Goal: Information Seeking & Learning: Learn about a topic

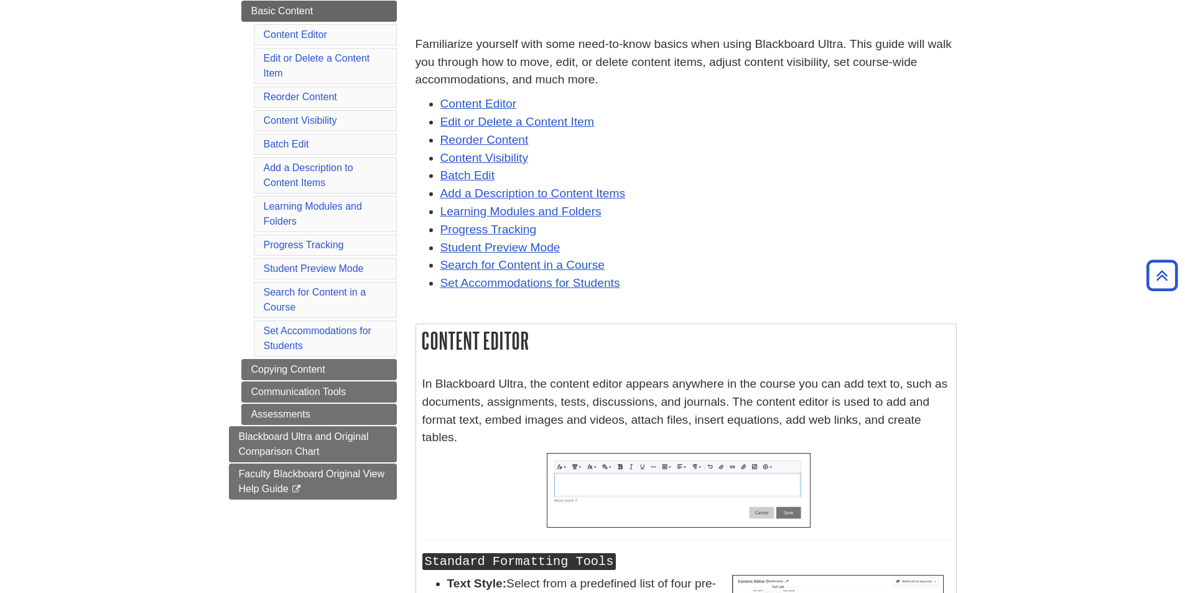
scroll to position [140, 0]
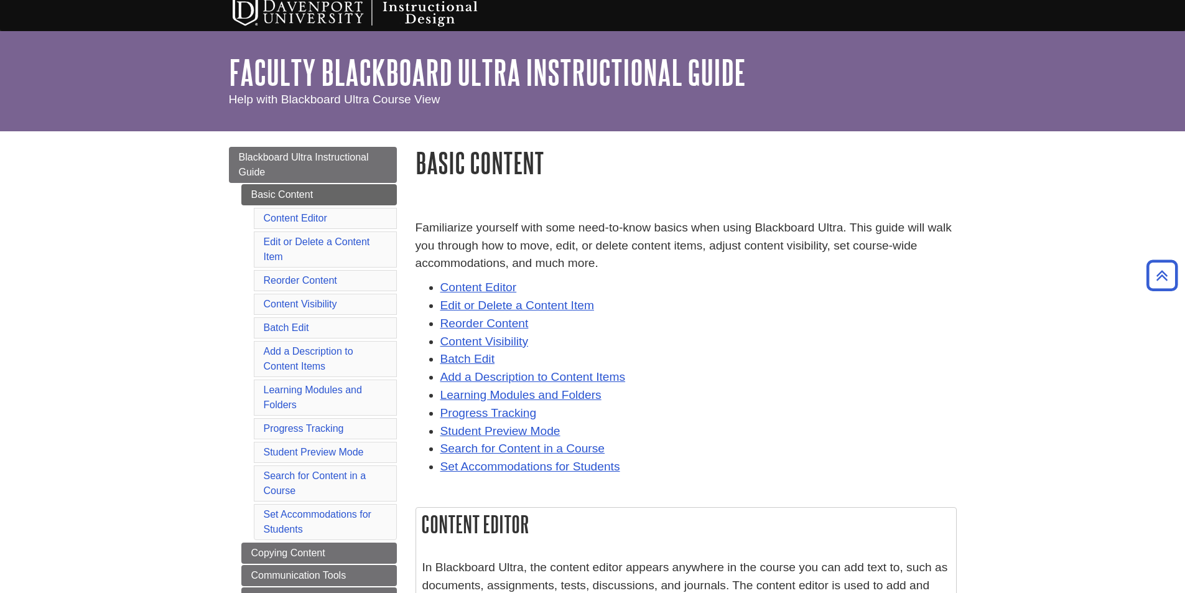
scroll to position [0, 0]
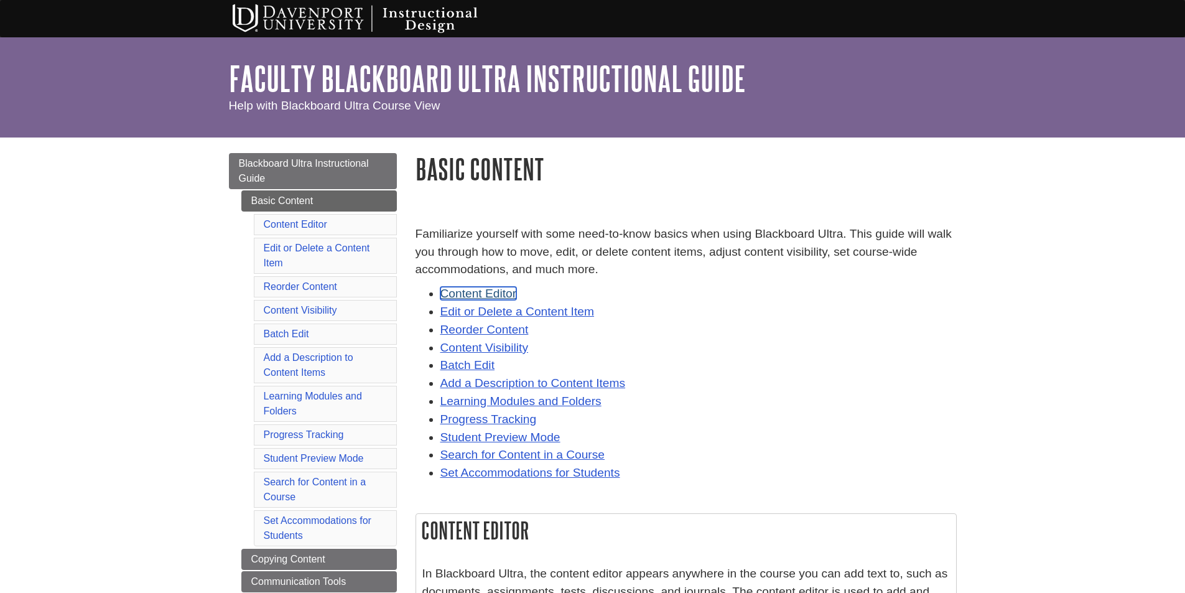
click at [466, 293] on link "Content Editor" at bounding box center [478, 293] width 77 height 13
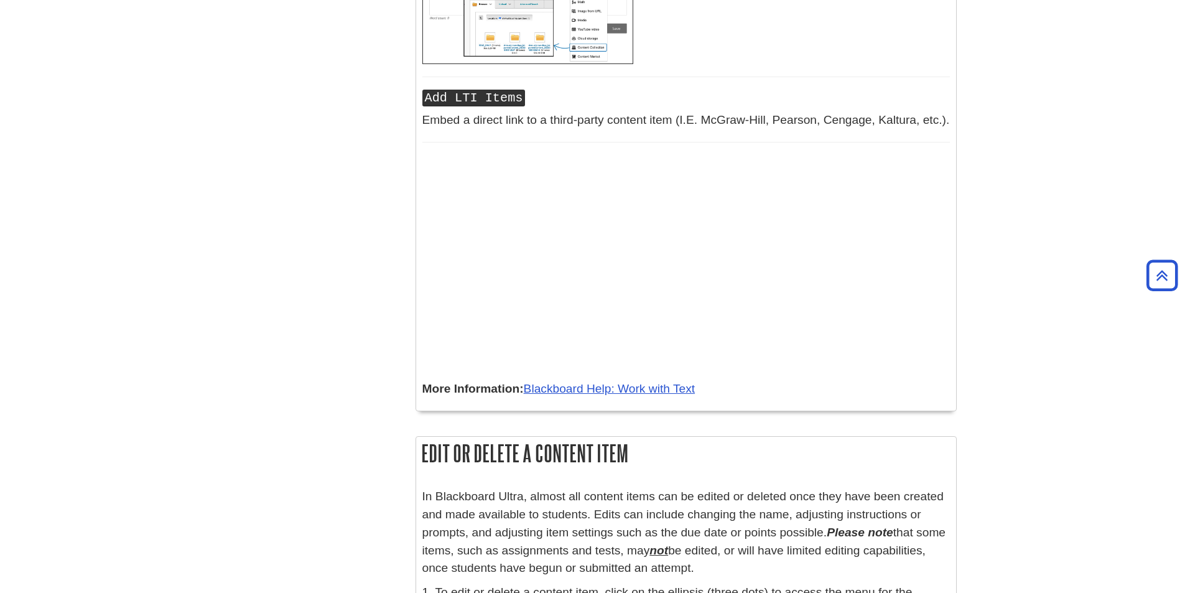
scroll to position [3437, 0]
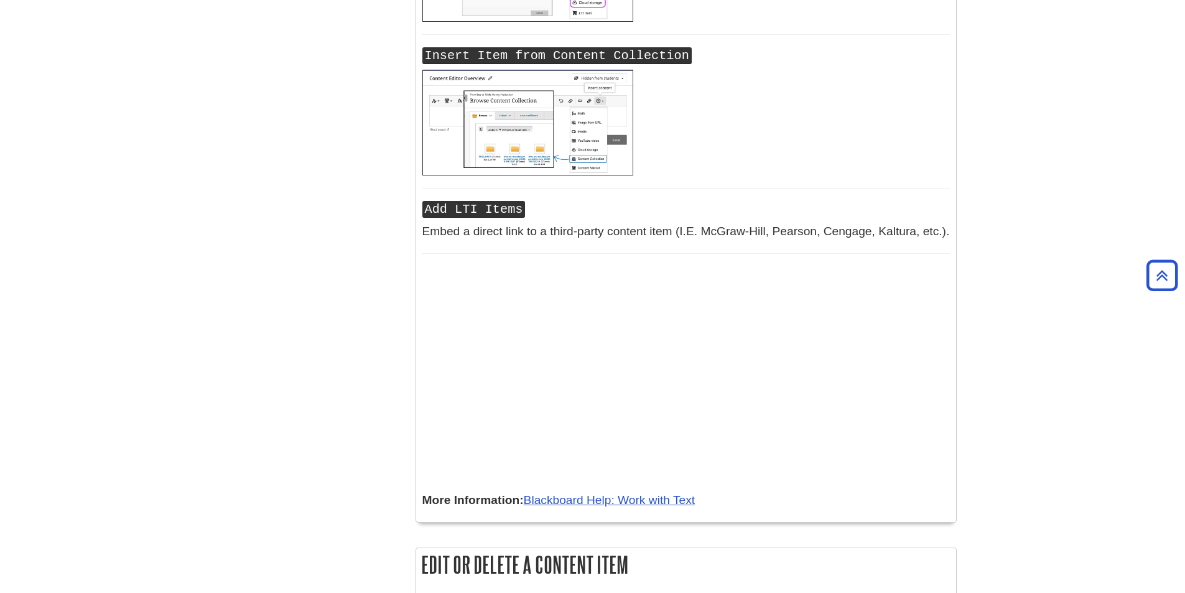
scroll to position [3561, 0]
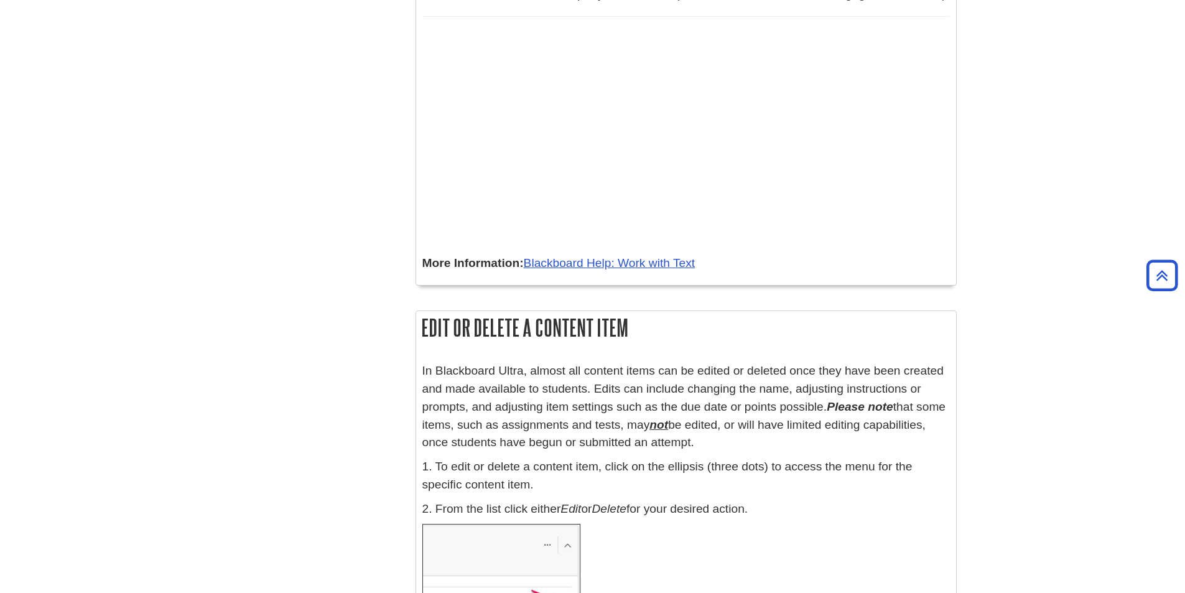
click at [869, 208] on div at bounding box center [685, 154] width 527 height 202
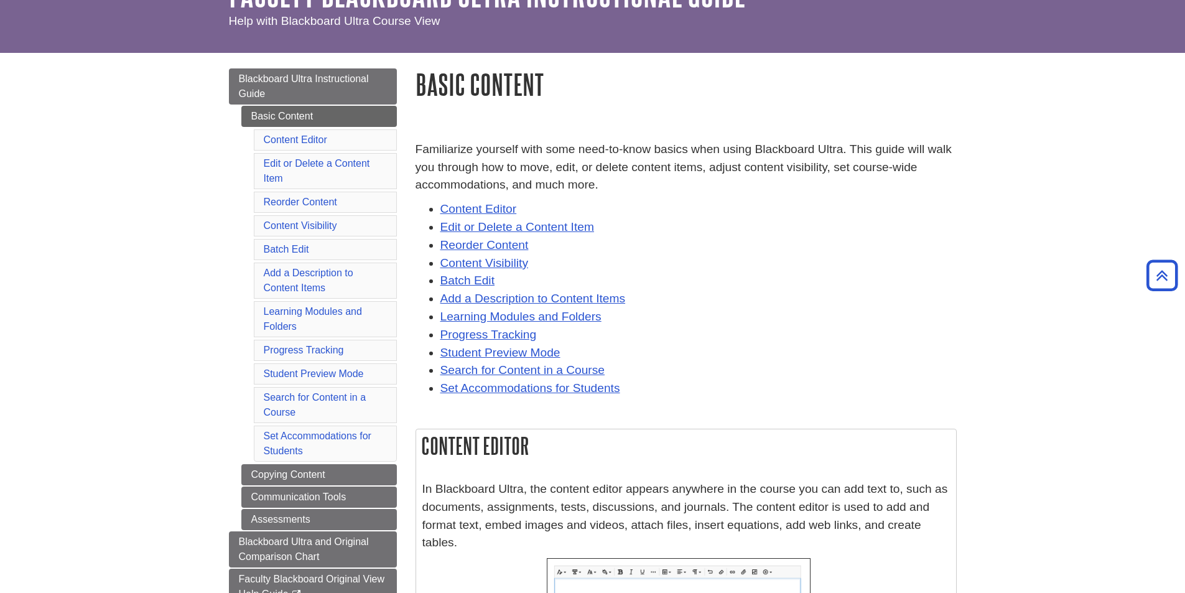
scroll to position [78, 0]
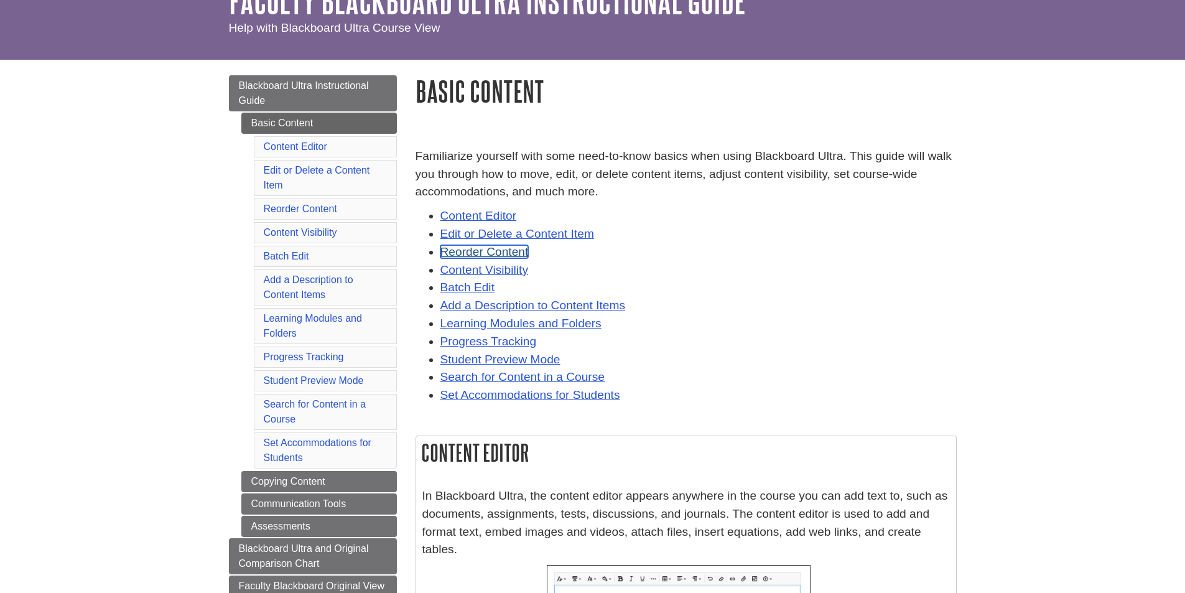
click at [522, 251] on link "Reorder Content" at bounding box center [484, 251] width 88 height 13
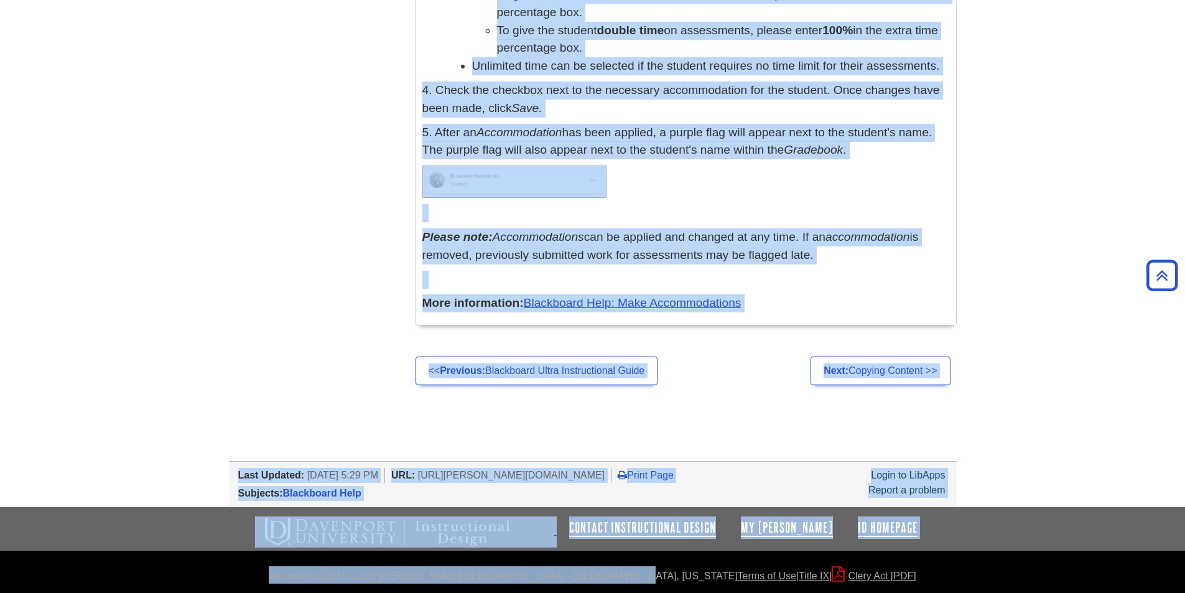
scroll to position [17473, 0]
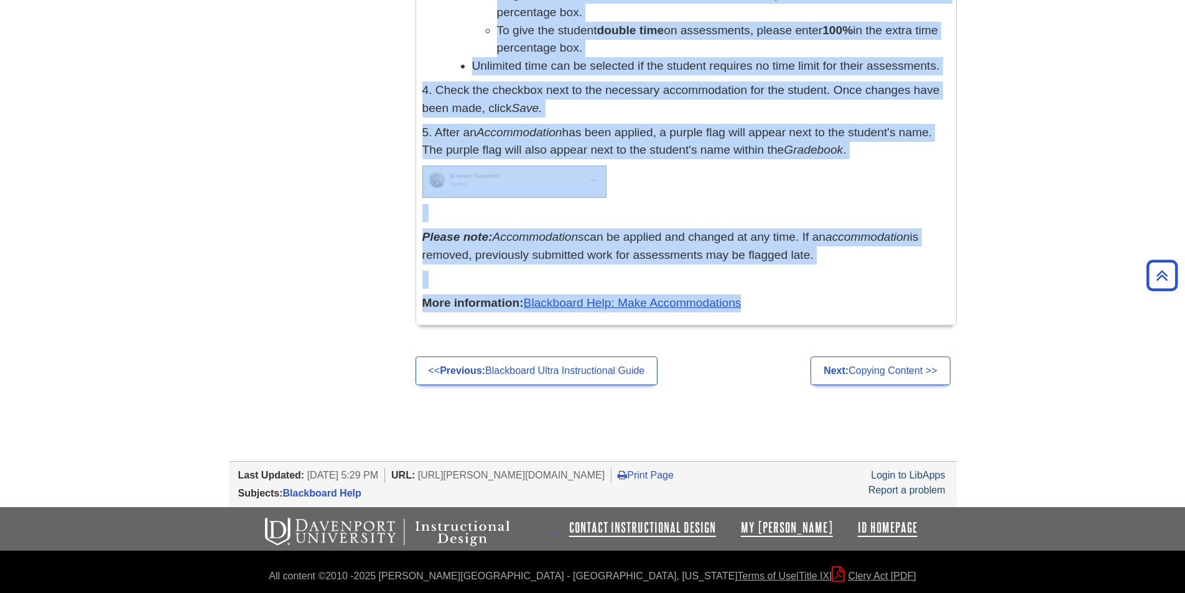
drag, startPoint x: 419, startPoint y: 164, endPoint x: 760, endPoint y: 315, distance: 373.5
copy div "Basic Content Familiarize yourself with some need-to-know basics when using Bla…"
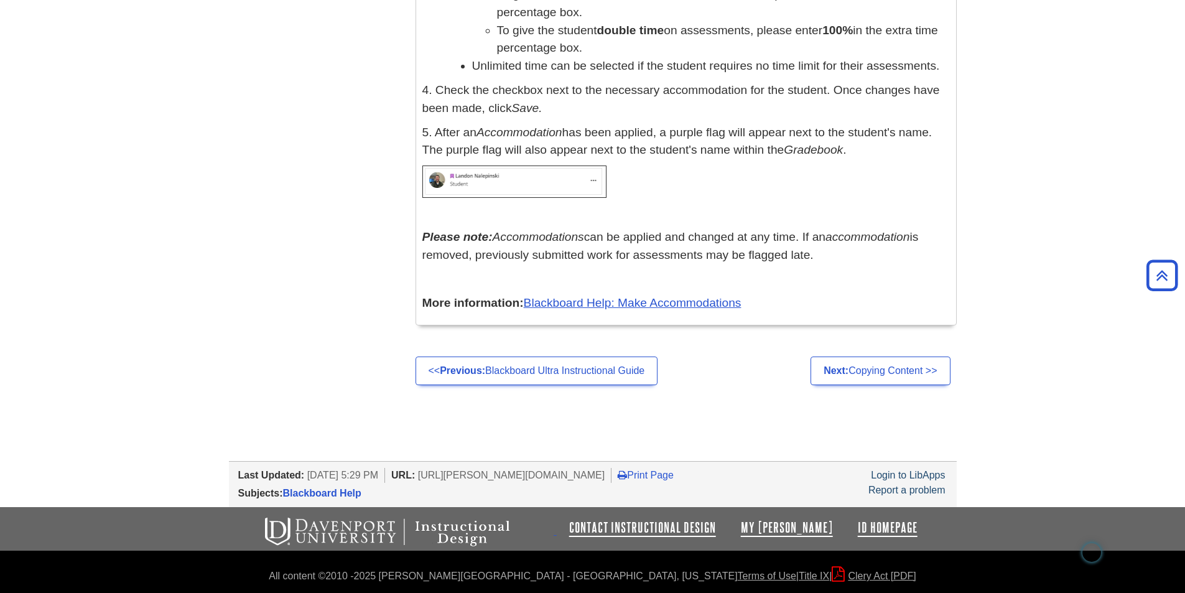
click at [912, 373] on link "Next: Copying Content >>" at bounding box center [880, 370] width 139 height 29
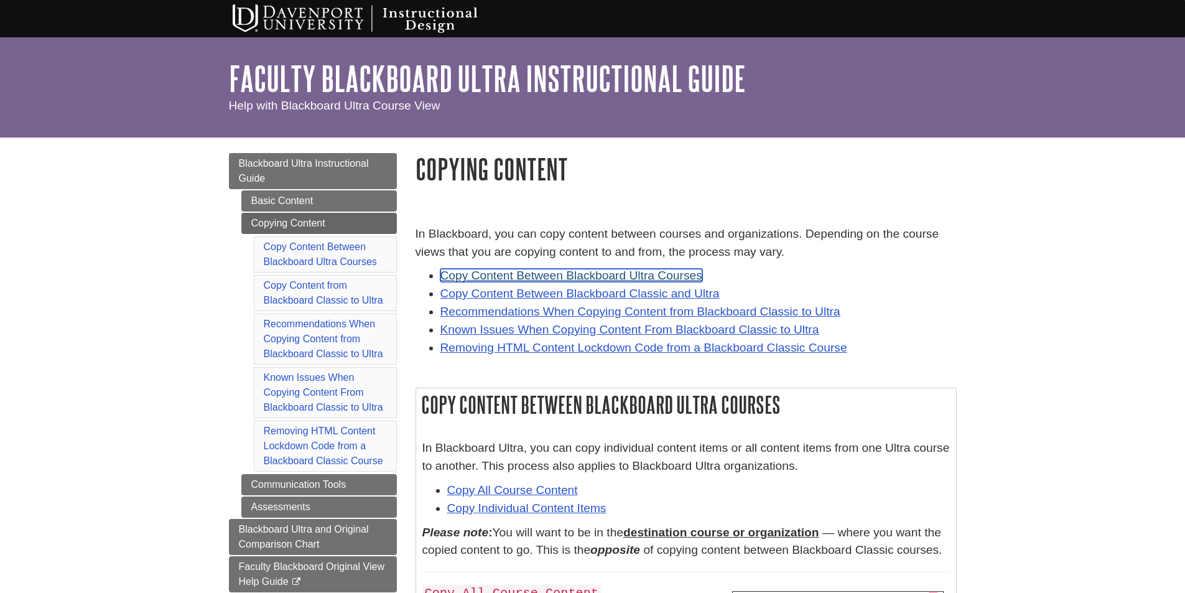
click at [676, 272] on link "Copy Content Between Blackboard Ultra Courses" at bounding box center [571, 275] width 262 height 13
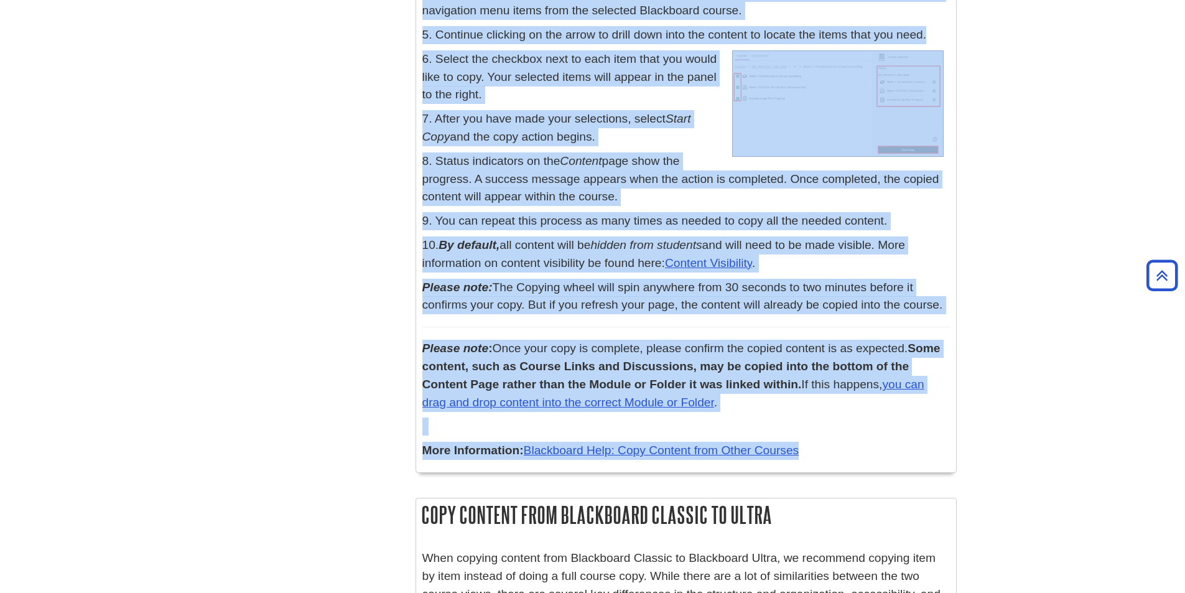
scroll to position [1321, 0]
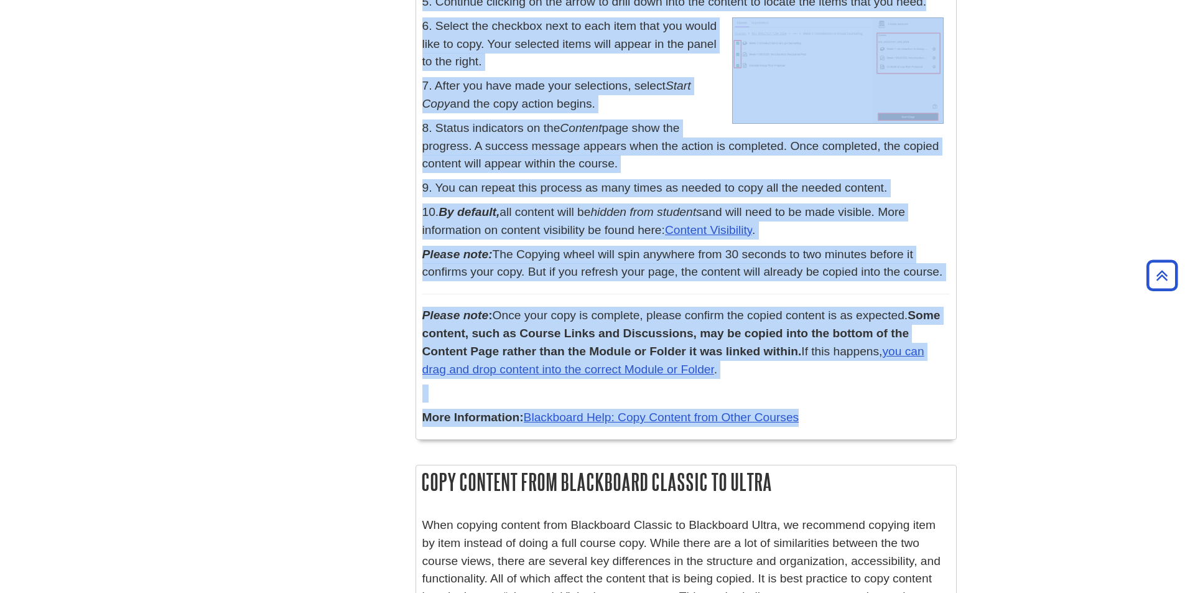
drag, startPoint x: 423, startPoint y: 13, endPoint x: 874, endPoint y: 429, distance: 613.2
copy div "Copy Content Between Blackboard Ultra Courses In Blackboard Ultra, you can copy…"
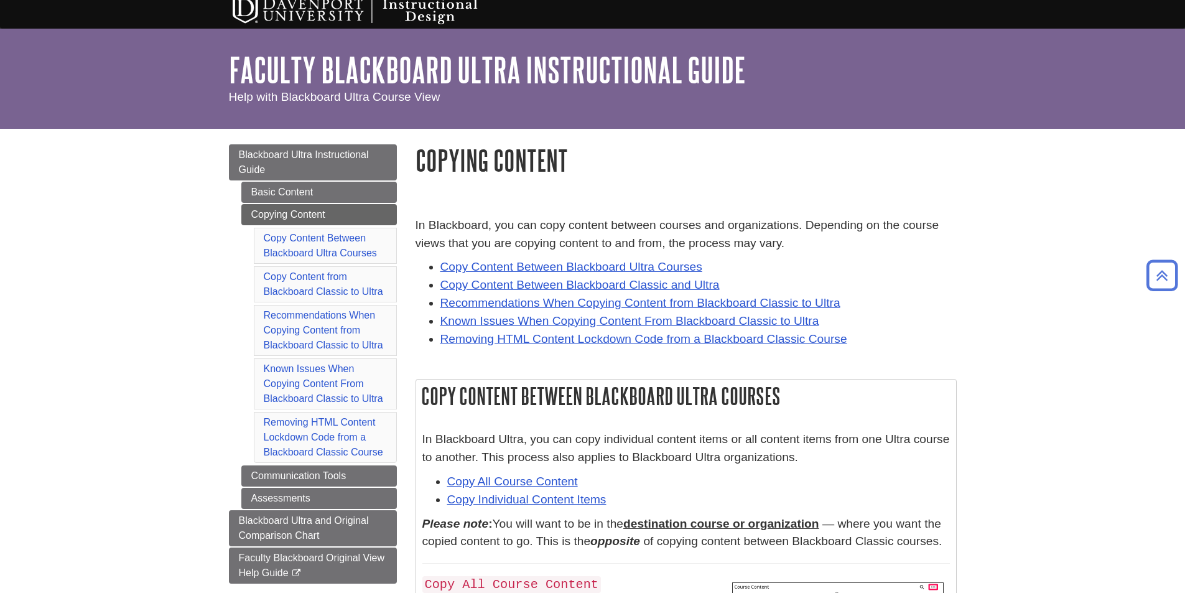
scroll to position [0, 0]
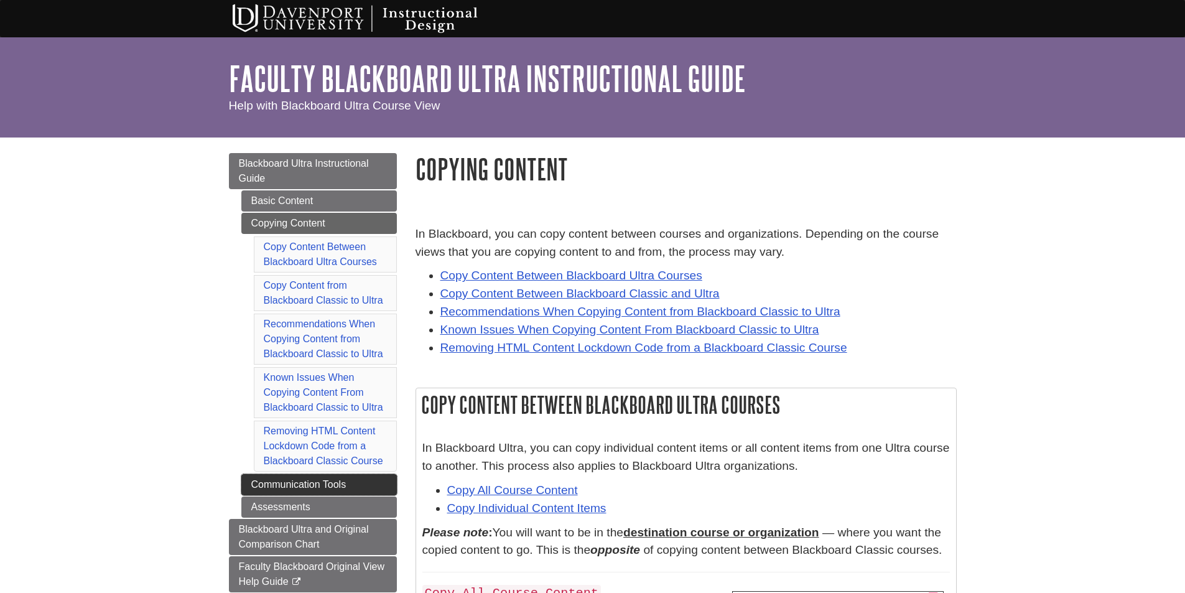
click at [326, 480] on link "Communication Tools" at bounding box center [319, 484] width 156 height 21
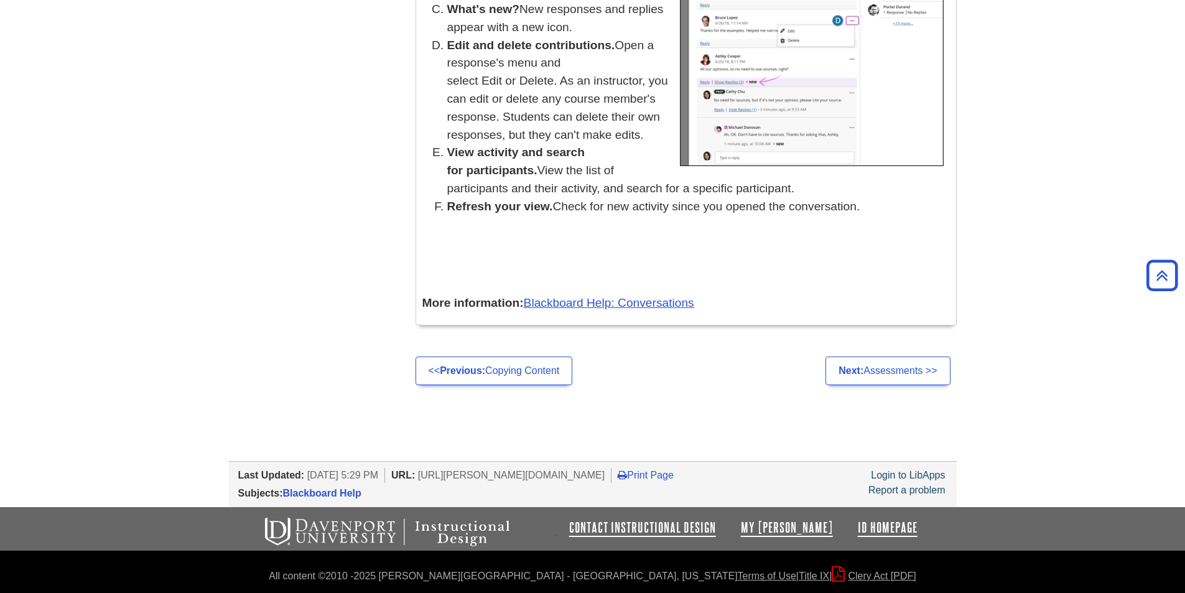
scroll to position [5412, 0]
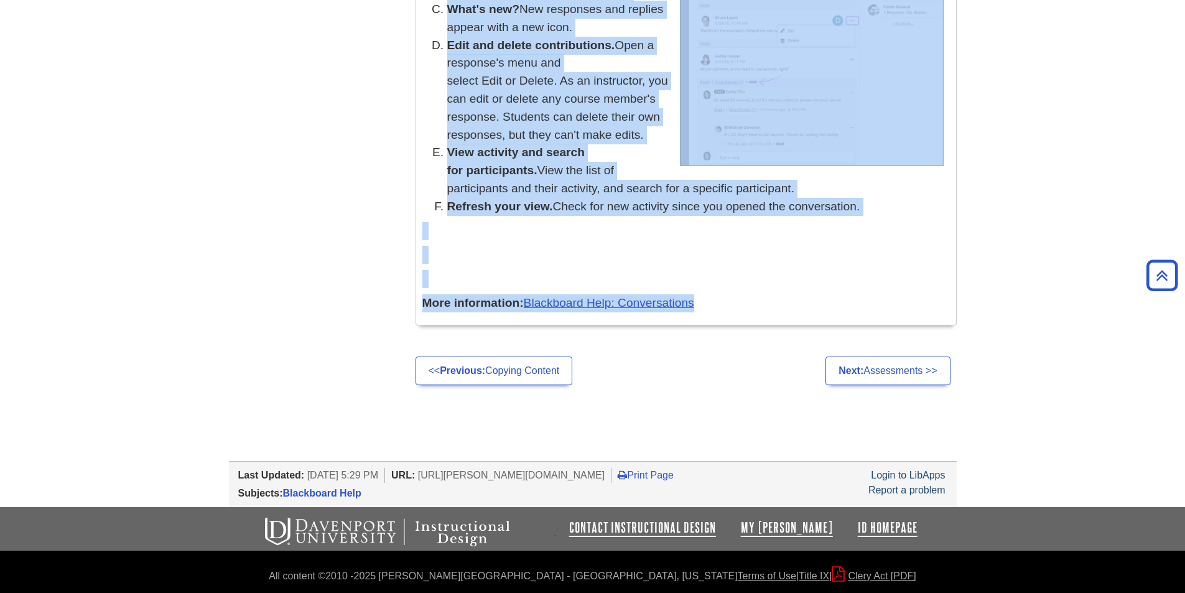
drag, startPoint x: 416, startPoint y: 162, endPoint x: 784, endPoint y: 319, distance: 400.8
copy div "Communication Tools Need to communicate with your students or have them interac…"
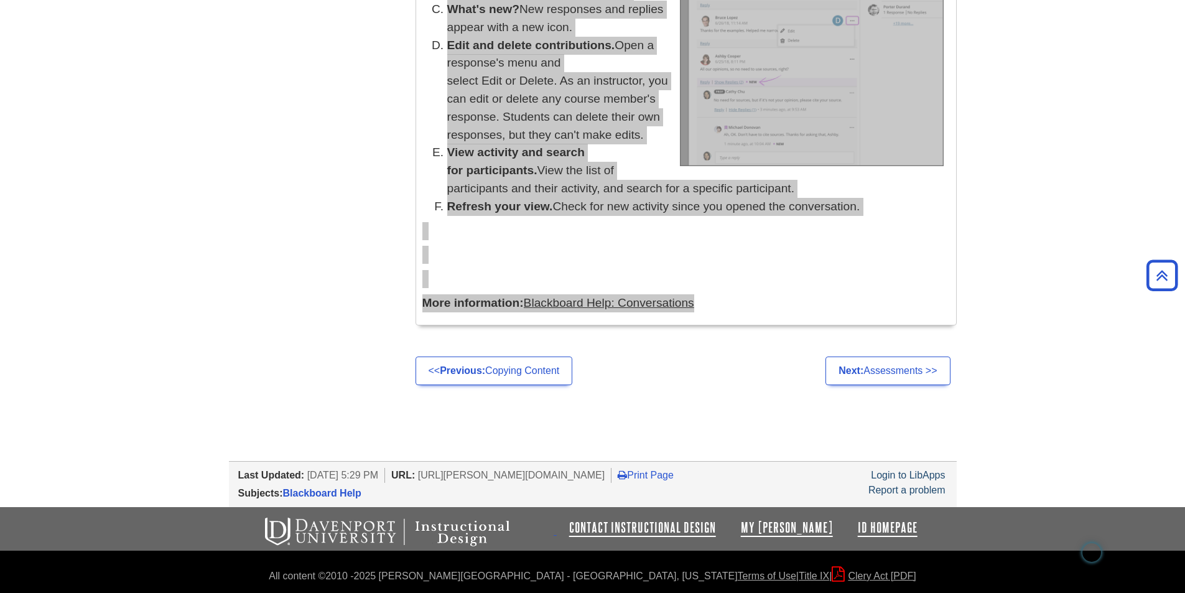
scroll to position [5423, 0]
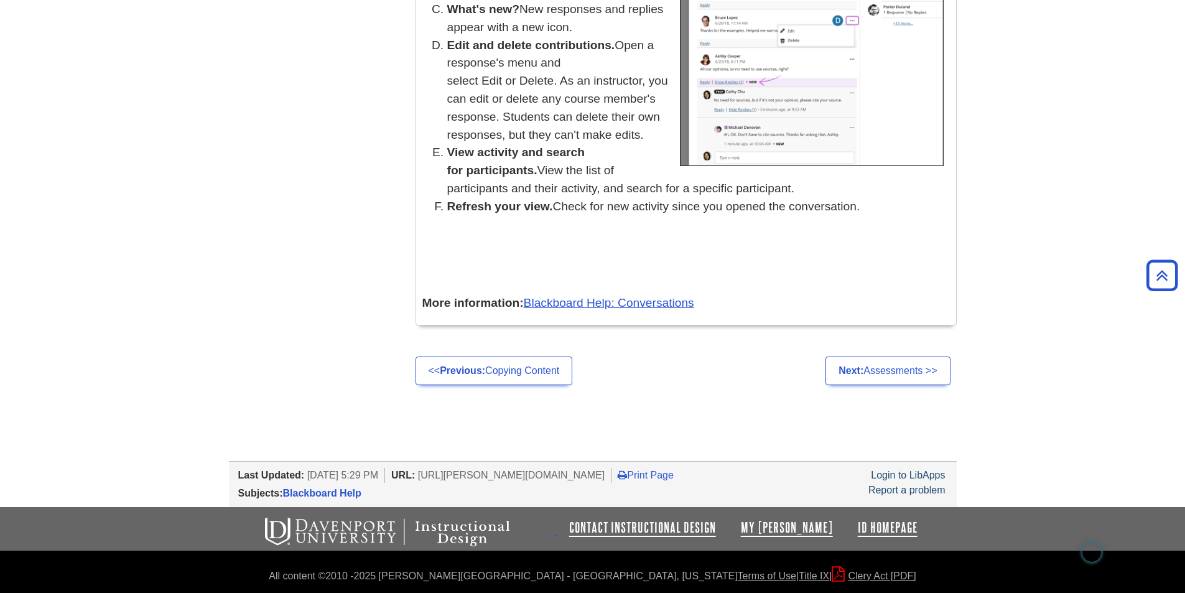
click at [898, 379] on link "Next: Assessments >>" at bounding box center [887, 370] width 124 height 29
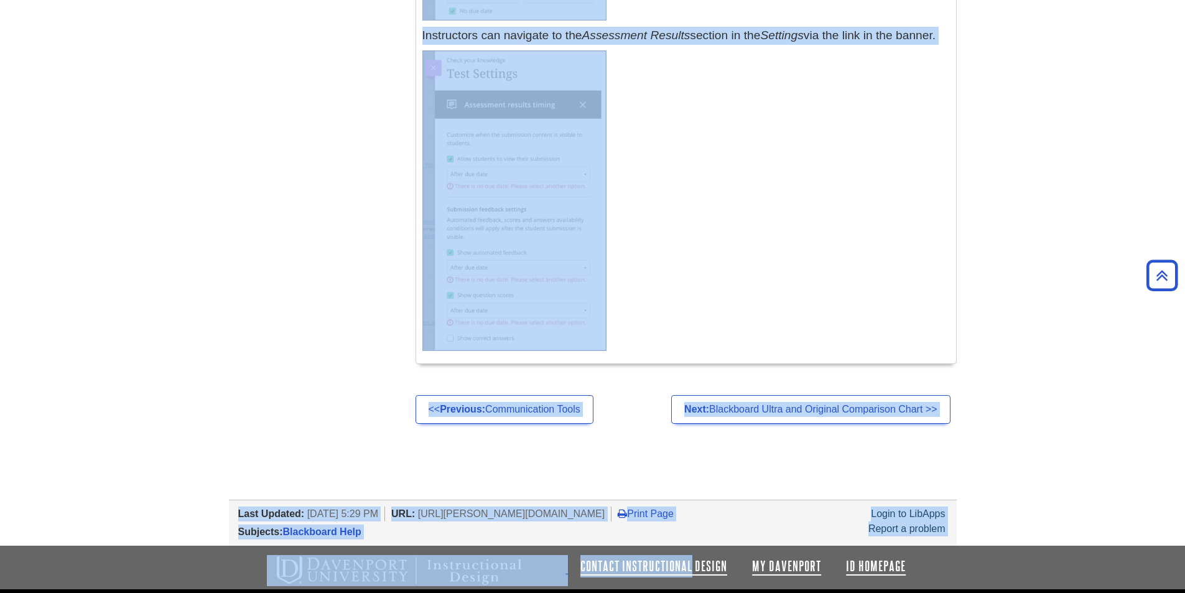
scroll to position [7860, 0]
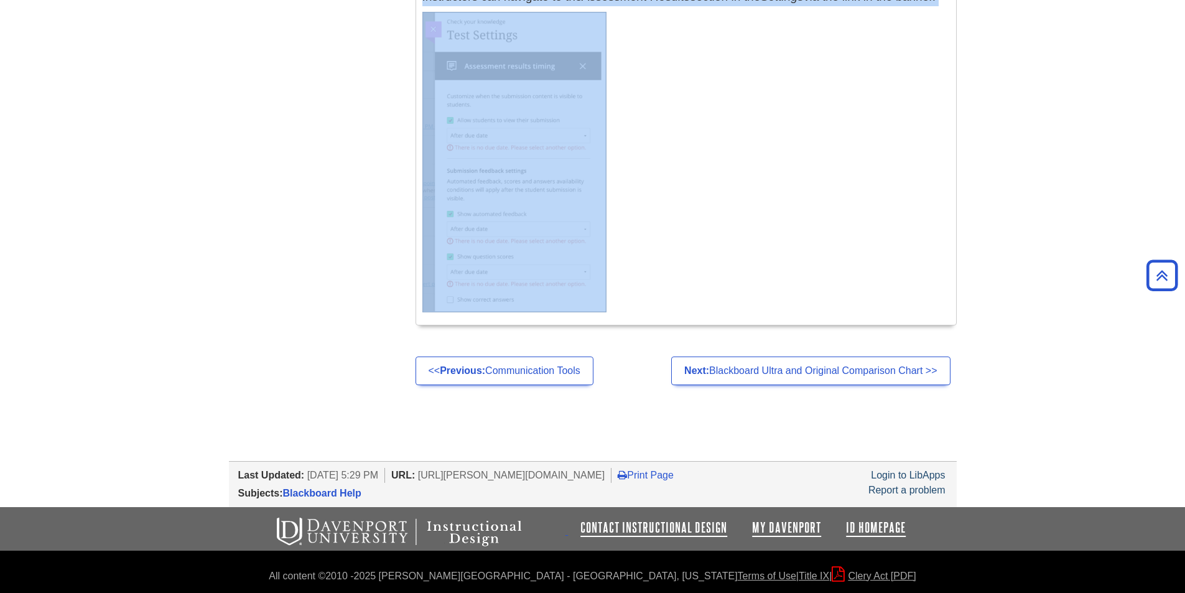
drag, startPoint x: 416, startPoint y: 162, endPoint x: 685, endPoint y: 310, distance: 307.1
copy div "Assessments Blackboard Ultra offers different types of assessments that you can…"
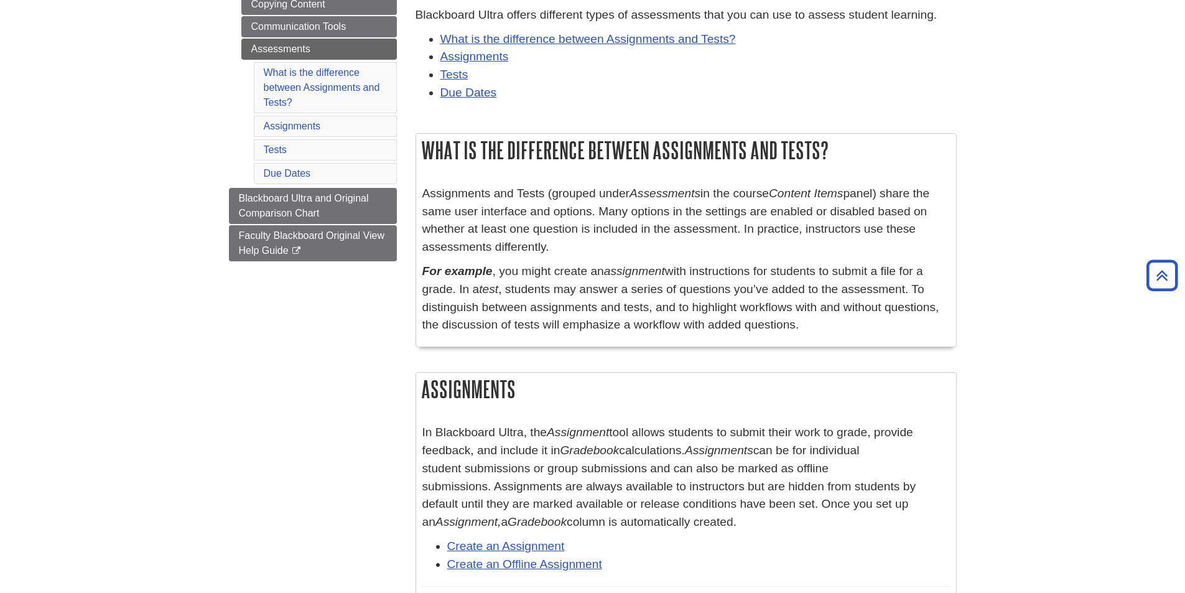
scroll to position [0, 0]
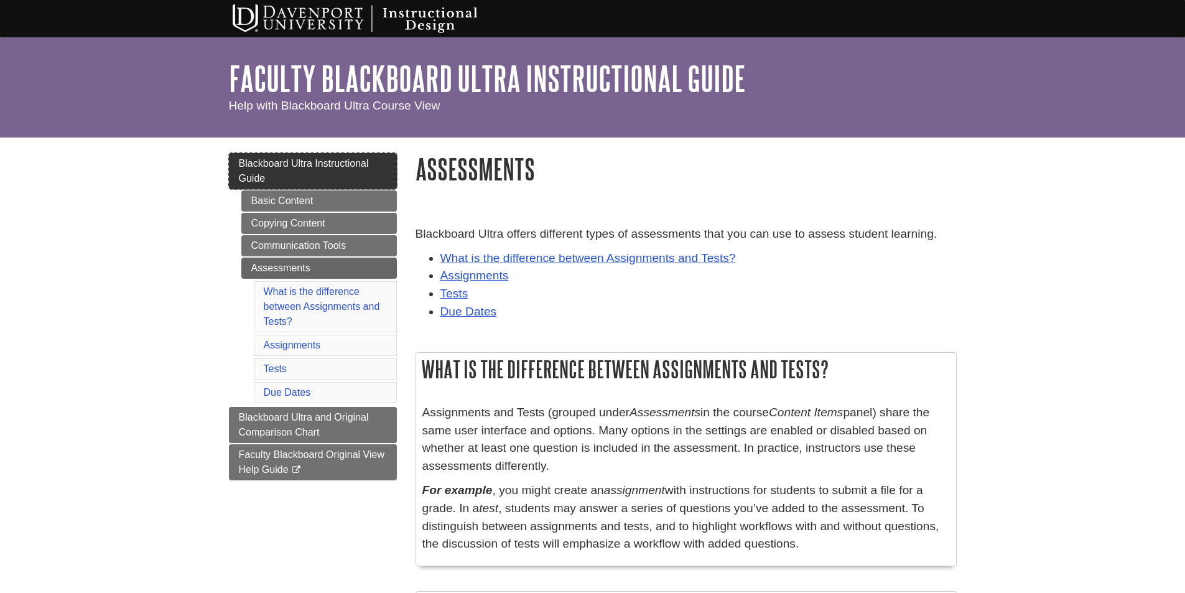
click at [279, 165] on span "Blackboard Ultra Instructional Guide" at bounding box center [304, 171] width 130 height 26
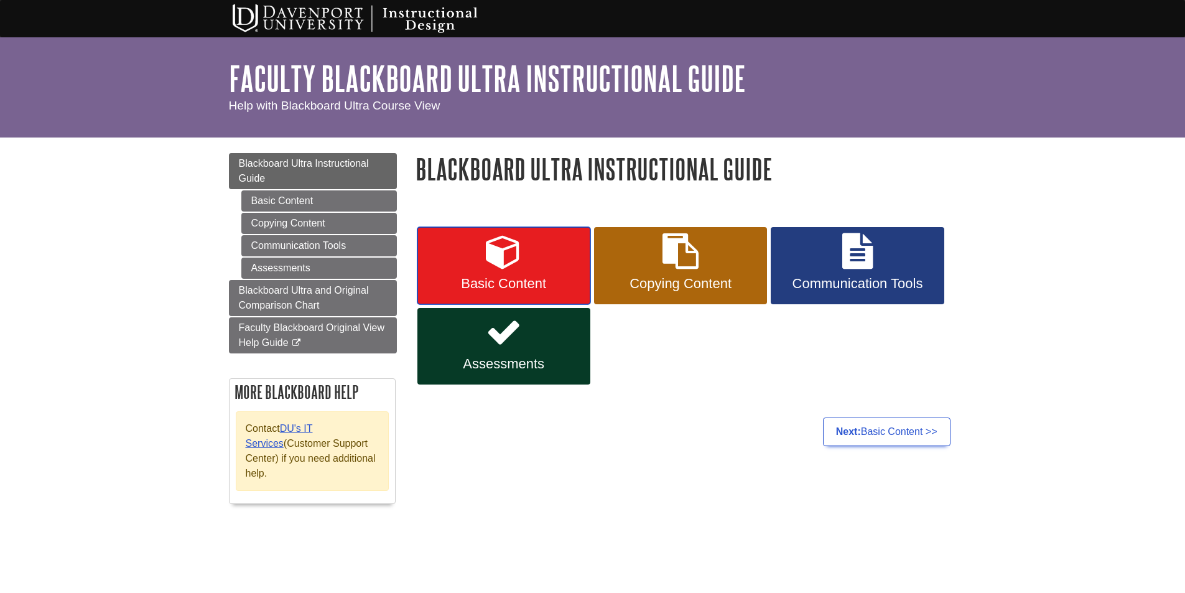
click at [518, 261] on icon at bounding box center [504, 251] width 36 height 36
